Goal: Task Accomplishment & Management: Use online tool/utility

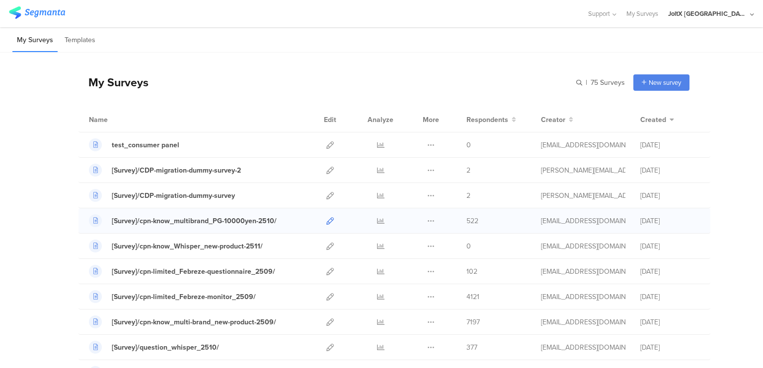
click at [326, 222] on icon at bounding box center [329, 221] width 7 height 7
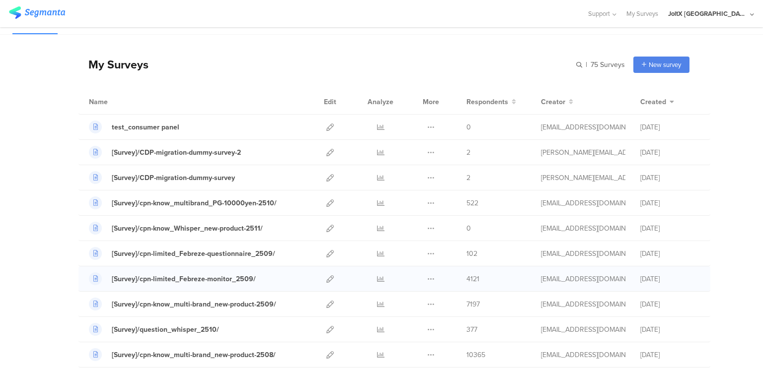
scroll to position [19, 0]
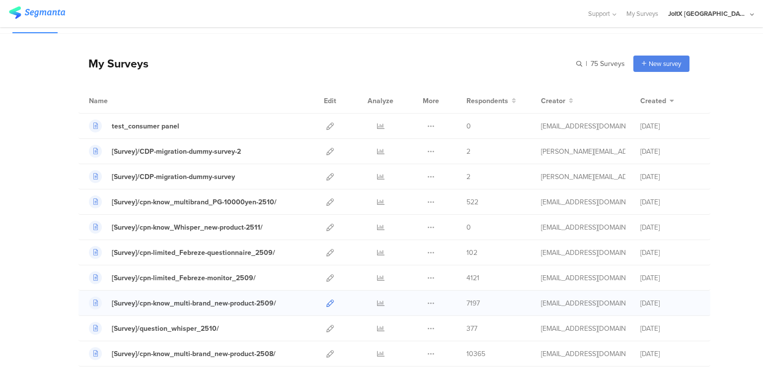
click at [326, 307] on link at bounding box center [329, 303] width 7 height 25
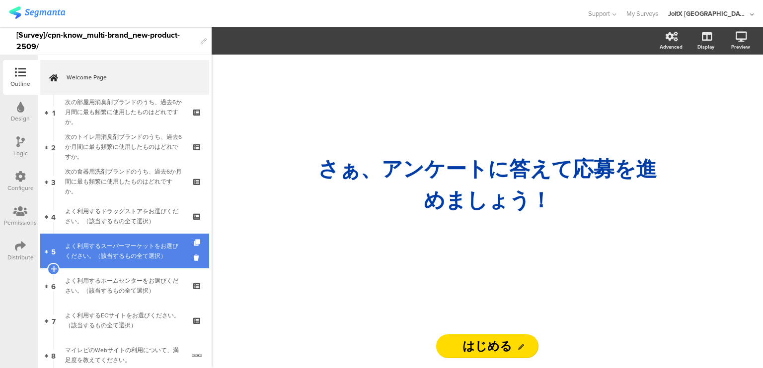
scroll to position [201, 0]
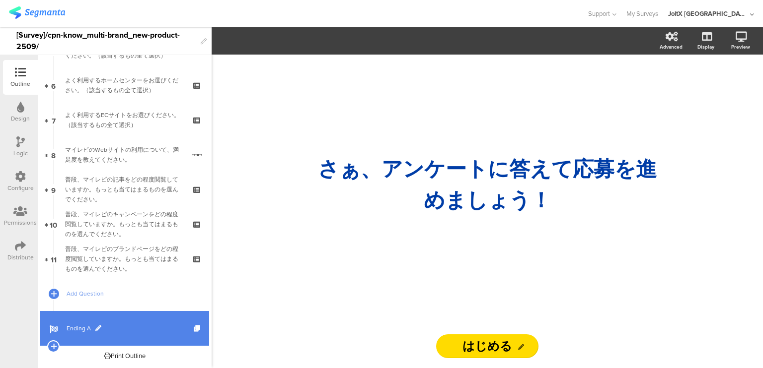
click at [80, 334] on link "Ending A" at bounding box center [124, 328] width 169 height 35
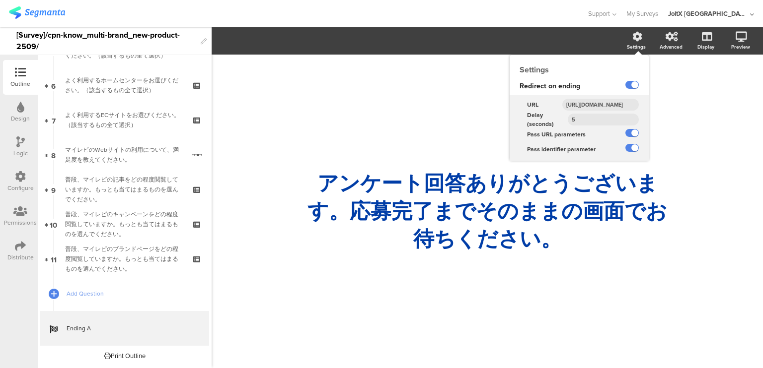
click at [575, 123] on input "5" at bounding box center [603, 120] width 71 height 12
type input "8"
click at [632, 148] on label at bounding box center [631, 148] width 13 height 8
click at [0, 0] on input "checkbox" at bounding box center [0, 0] width 0 height 0
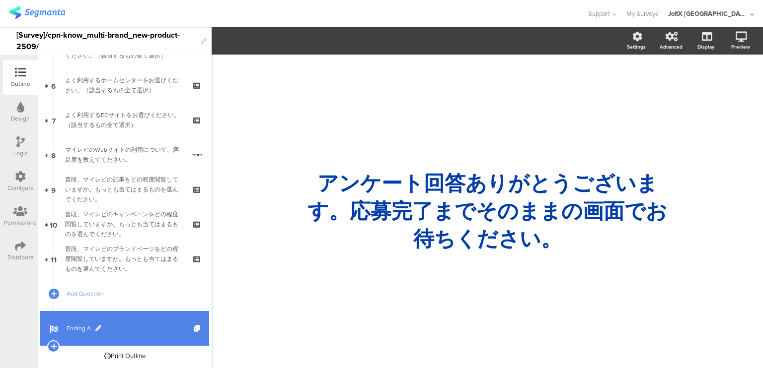
click at [88, 323] on link "Ending A" at bounding box center [124, 328] width 169 height 35
click at [77, 329] on span "Ending A" at bounding box center [130, 329] width 127 height 10
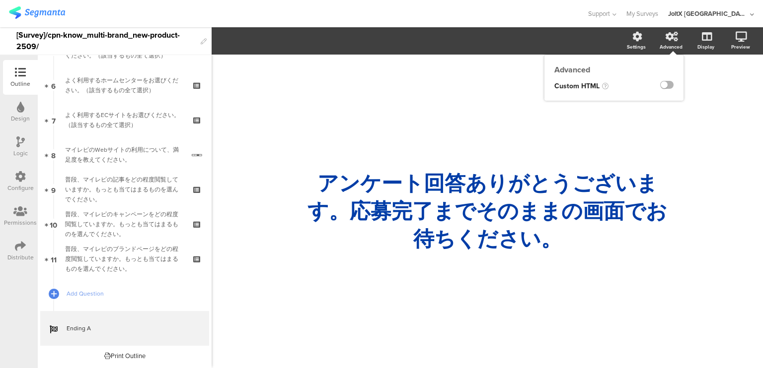
click at [665, 83] on label at bounding box center [666, 85] width 13 height 8
click at [0, 0] on input "checkbox" at bounding box center [0, 0] width 0 height 0
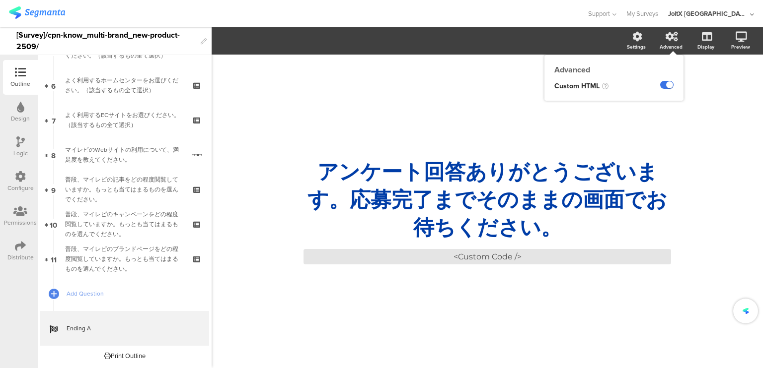
click at [665, 83] on label at bounding box center [666, 85] width 13 height 8
click at [0, 0] on input "checkbox" at bounding box center [0, 0] width 0 height 0
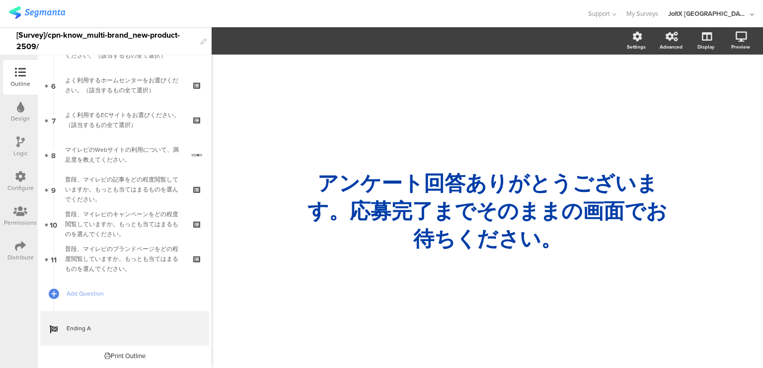
click at [21, 172] on icon at bounding box center [20, 176] width 11 height 11
